Goal: Information Seeking & Learning: Learn about a topic

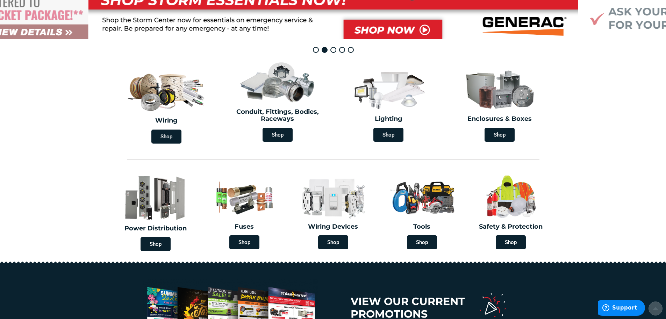
scroll to position [210, 0]
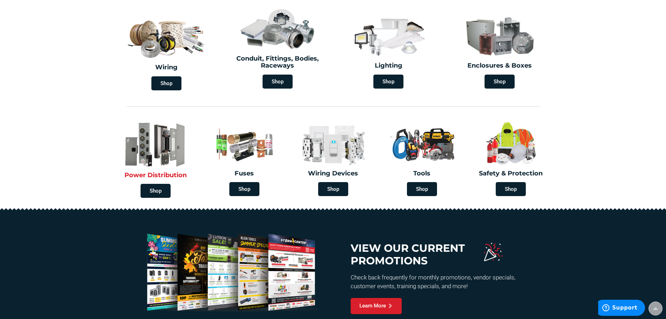
click at [147, 167] on img at bounding box center [156, 144] width 82 height 48
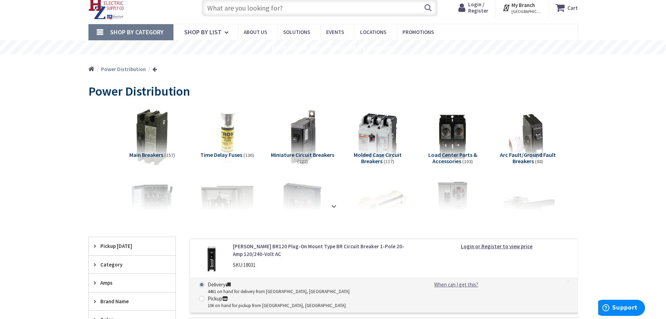
scroll to position [35, 0]
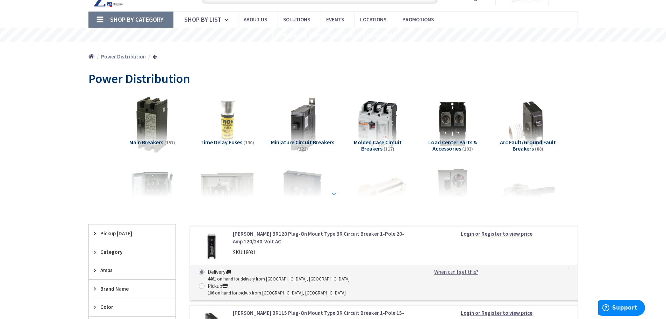
click at [350, 165] on div at bounding box center [333, 178] width 455 height 38
click at [335, 189] on div at bounding box center [333, 178] width 455 height 38
click at [330, 195] on strong at bounding box center [334, 194] width 8 height 8
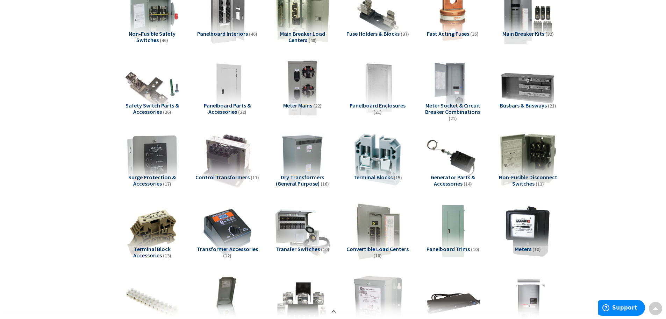
scroll to position [315, 0]
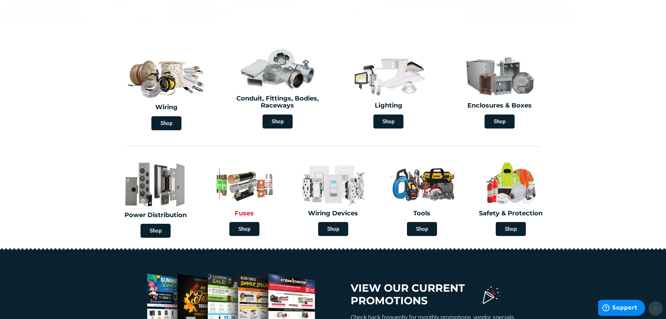
scroll to position [175, 0]
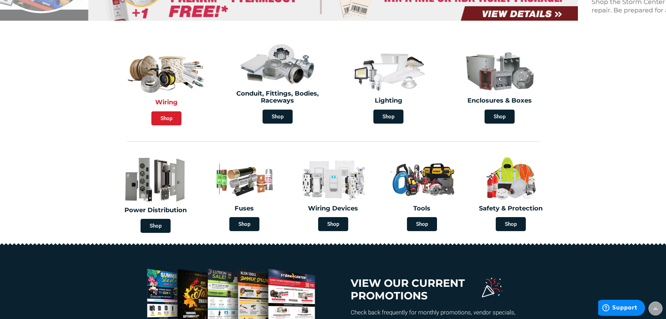
click at [164, 118] on span "Shop" at bounding box center [166, 118] width 30 height 14
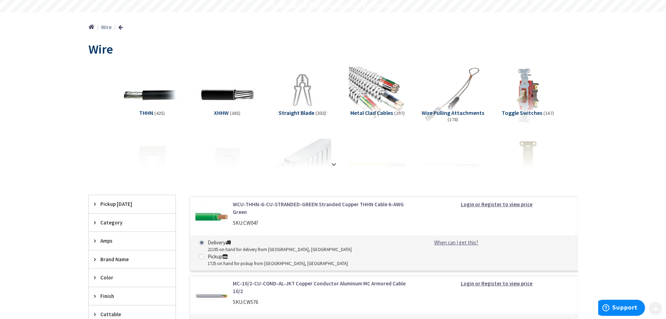
scroll to position [70, 0]
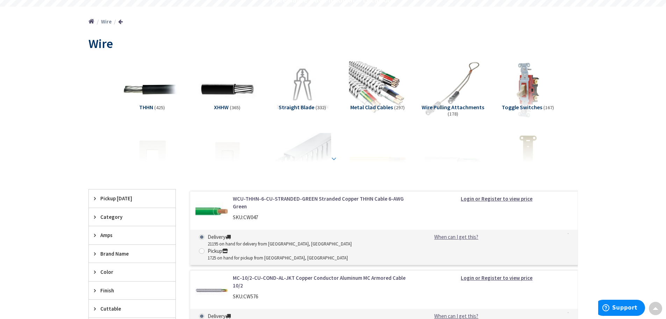
click at [334, 155] on strong at bounding box center [334, 159] width 8 height 8
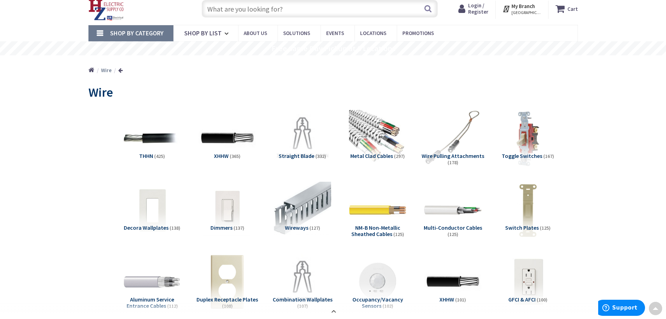
scroll to position [0, 0]
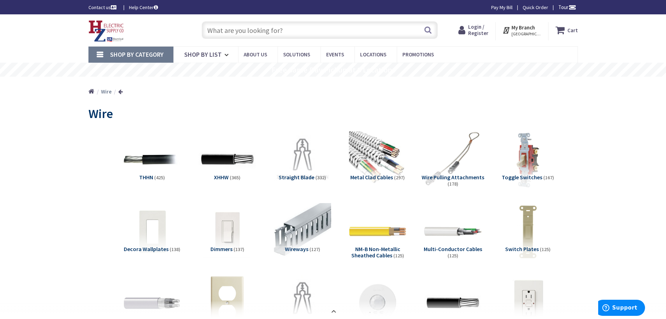
click at [286, 31] on input "text" at bounding box center [320, 29] width 236 height 17
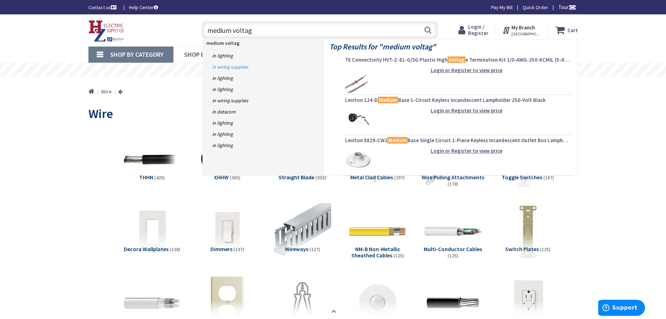
type input "medium voltag"
click at [248, 69] on link "in Wiring Supplies" at bounding box center [263, 66] width 121 height 11
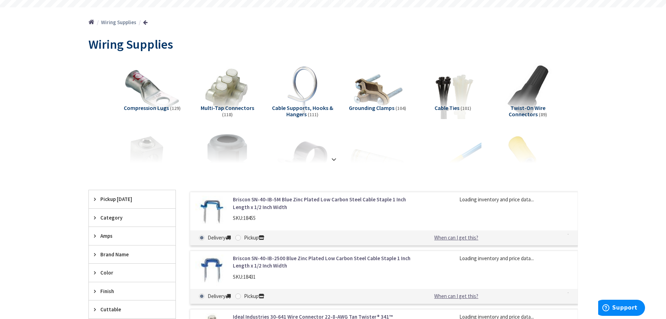
scroll to position [70, 0]
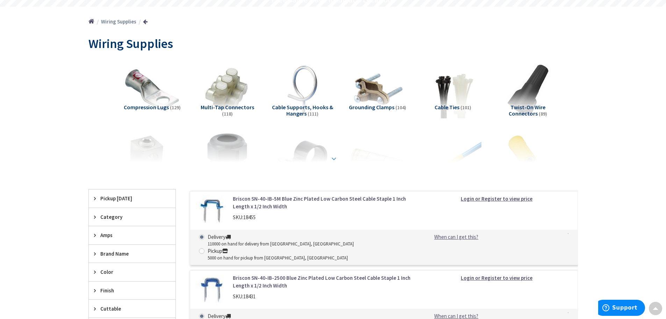
click at [331, 159] on strong at bounding box center [334, 159] width 8 height 8
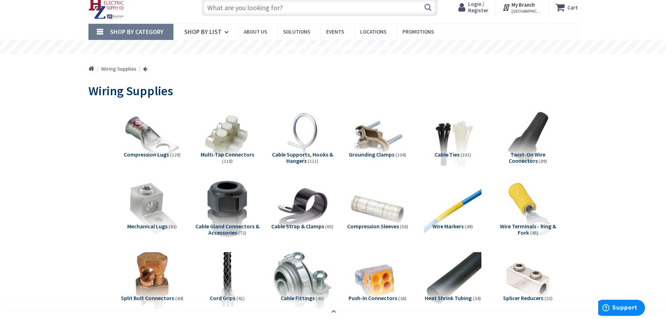
scroll to position [35, 0]
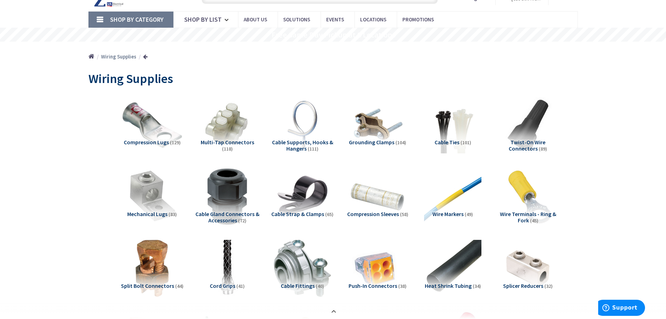
click at [155, 138] on img at bounding box center [151, 124] width 63 height 63
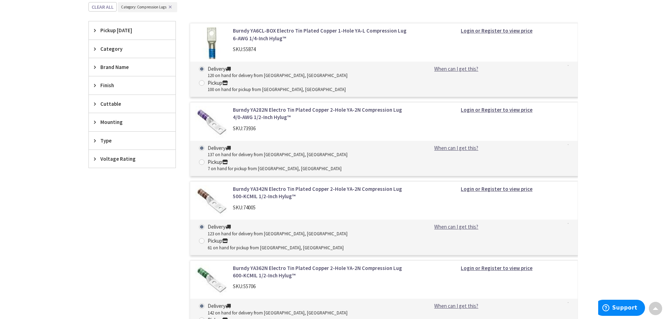
scroll to position [718, 0]
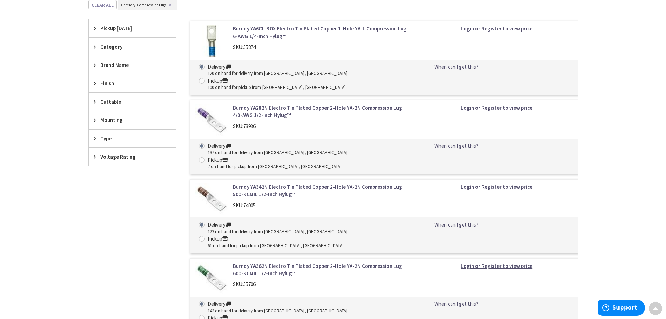
click at [118, 41] on div "Category" at bounding box center [132, 47] width 87 height 18
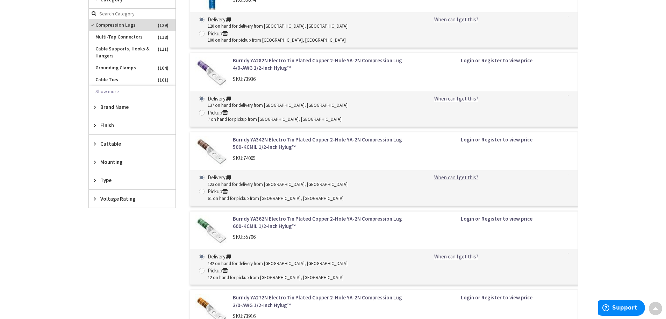
scroll to position [753, 0]
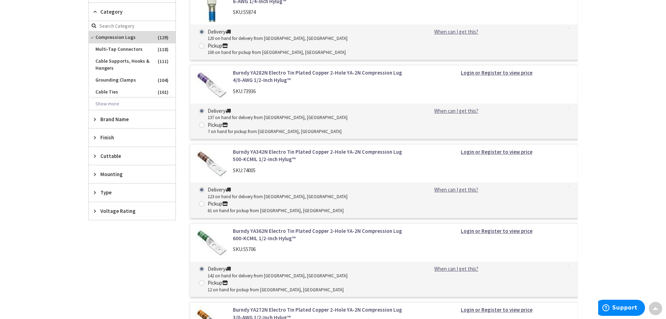
click at [118, 193] on span "Type" at bounding box center [128, 191] width 57 height 7
click at [113, 196] on div "Type" at bounding box center [132, 192] width 87 height 18
click at [110, 212] on span "Voltage Rating" at bounding box center [128, 210] width 57 height 7
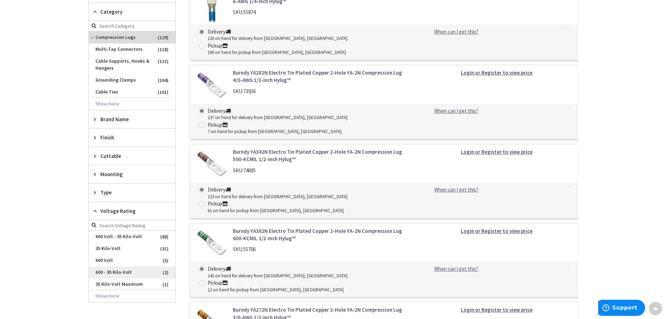
click at [124, 270] on span "600 - 35 Kilo-Volt" at bounding box center [132, 272] width 87 height 12
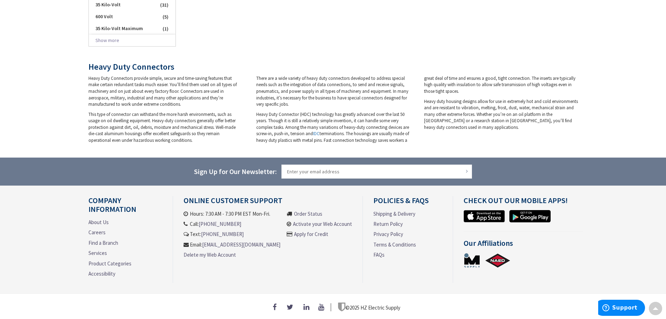
scroll to position [233, 0]
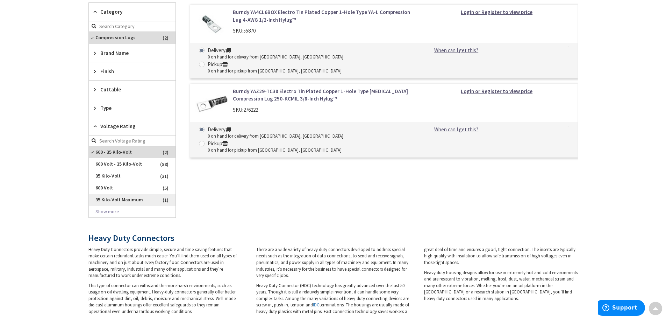
click at [113, 202] on span "35 Kilo-Volt Maximum" at bounding box center [132, 200] width 87 height 12
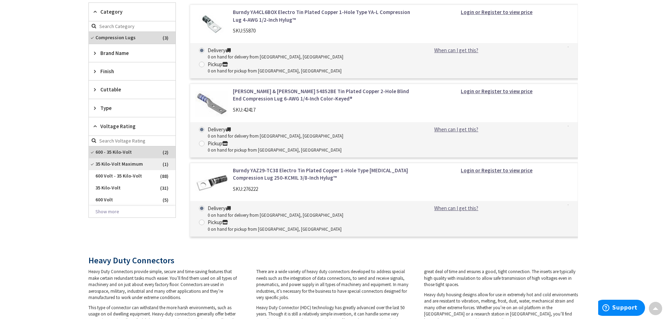
click at [93, 165] on span "35 Kilo-Volt Maximum" at bounding box center [132, 164] width 87 height 12
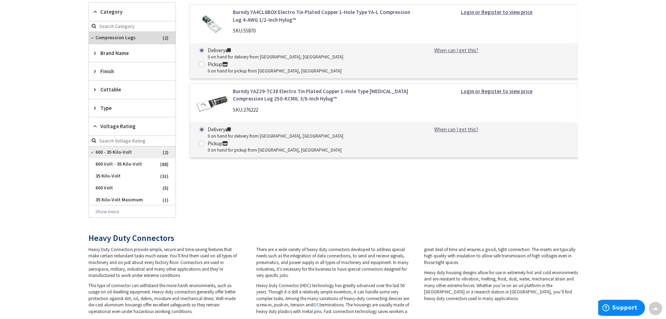
click at [94, 156] on span "600 - 35 Kilo-Volt" at bounding box center [132, 152] width 87 height 12
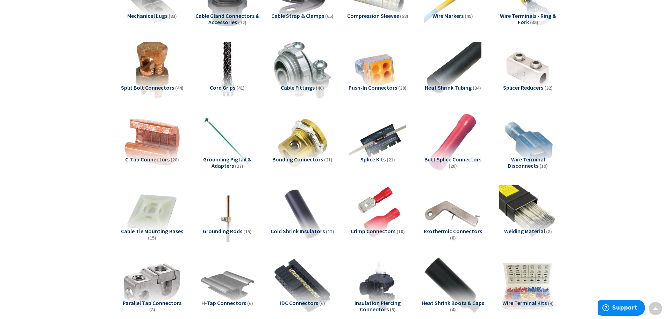
scroll to position [753, 0]
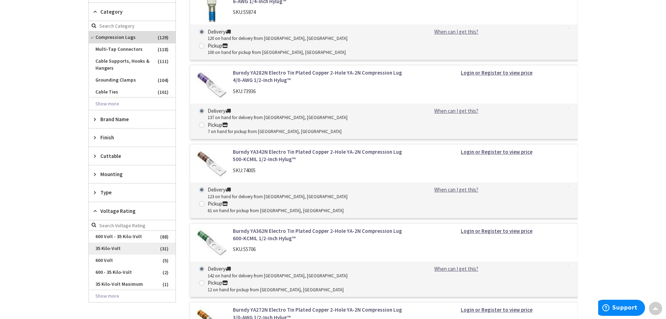
click at [124, 247] on span "35 Kilo-Volt" at bounding box center [132, 248] width 87 height 12
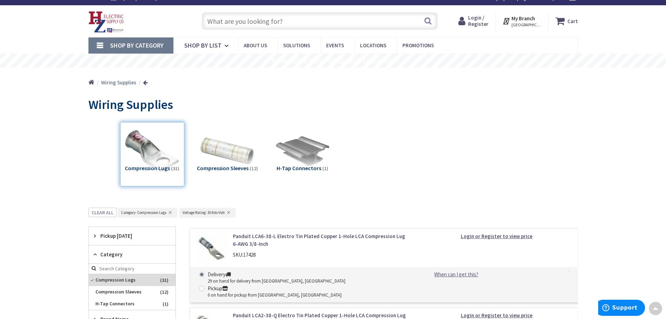
scroll to position [6, 0]
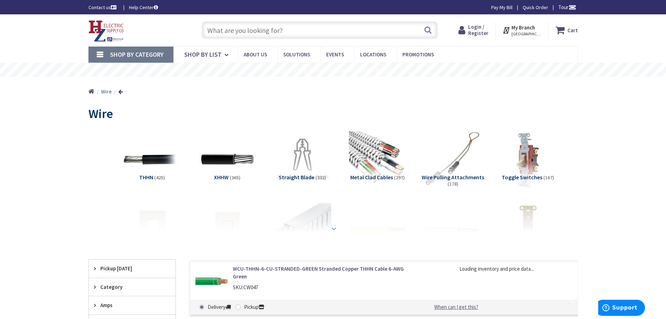
click at [337, 225] on strong at bounding box center [334, 229] width 8 height 8
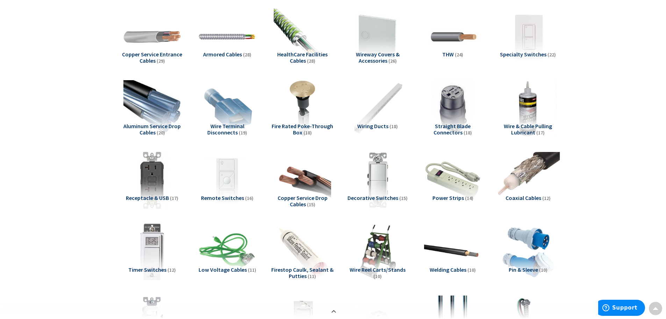
scroll to position [629, 0]
